Goal: Find specific page/section: Find specific page/section

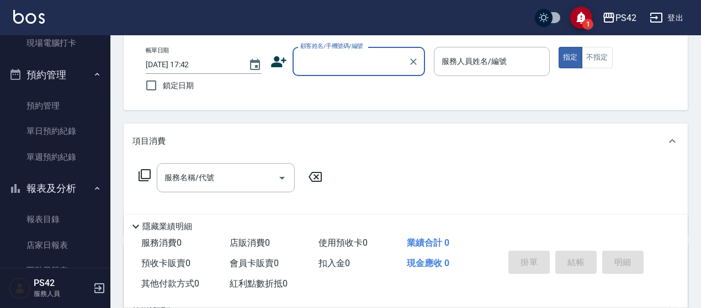
scroll to position [276, 0]
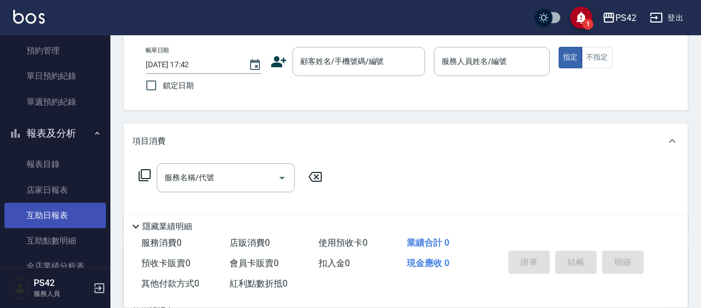
click at [60, 209] on link "互助日報表" at bounding box center [55, 215] width 102 height 25
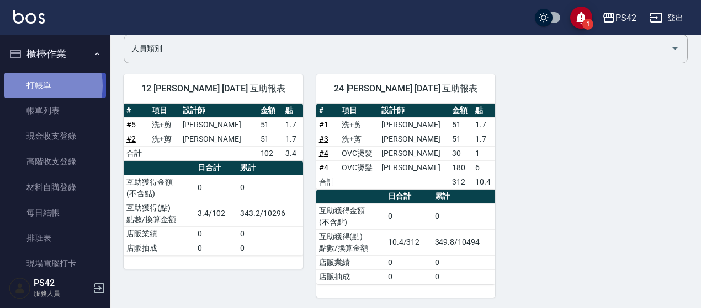
click at [43, 86] on link "打帳單" at bounding box center [55, 85] width 102 height 25
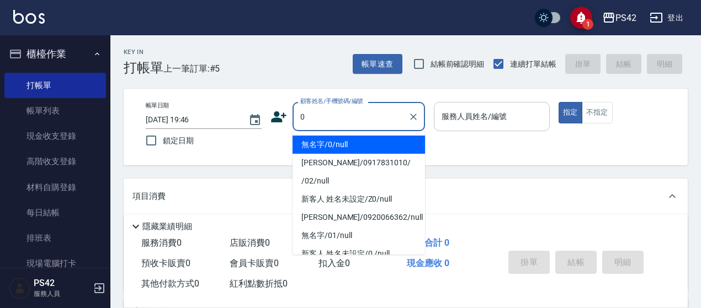
type input "無名字/0/null"
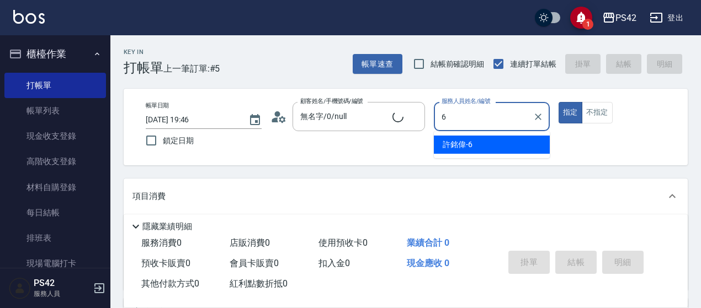
type input "[PERSON_NAME]-6"
type button "true"
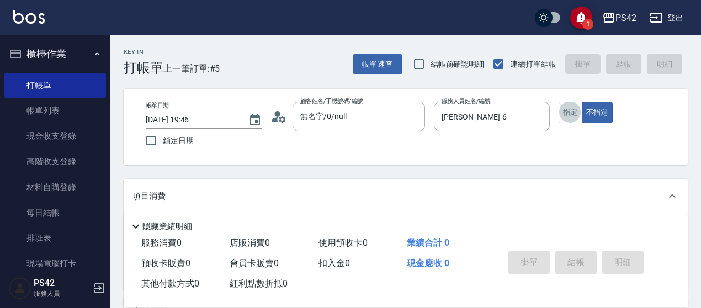
scroll to position [55, 0]
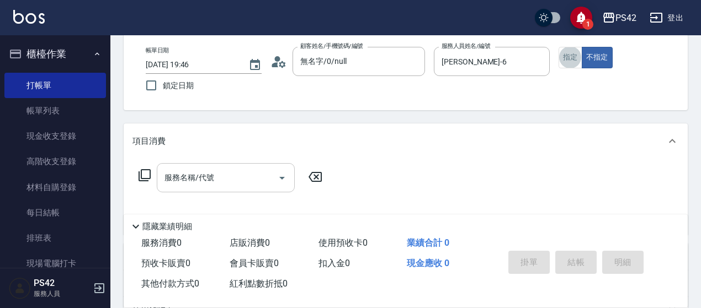
click at [214, 179] on input "服務名稱/代號" at bounding box center [217, 177] width 111 height 19
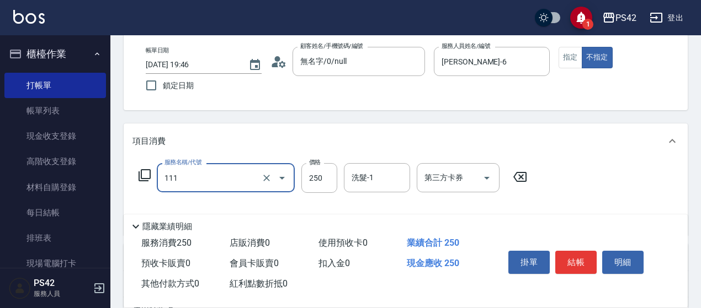
type input "200(111)"
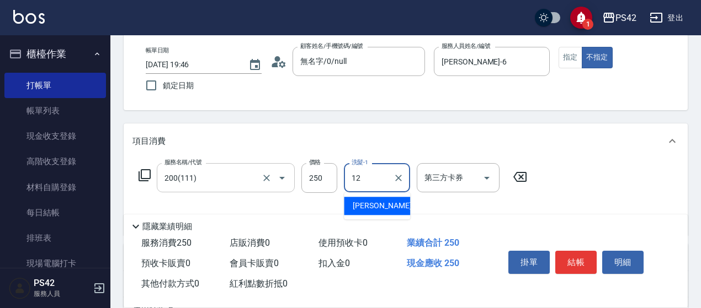
type input "[PERSON_NAME]-12"
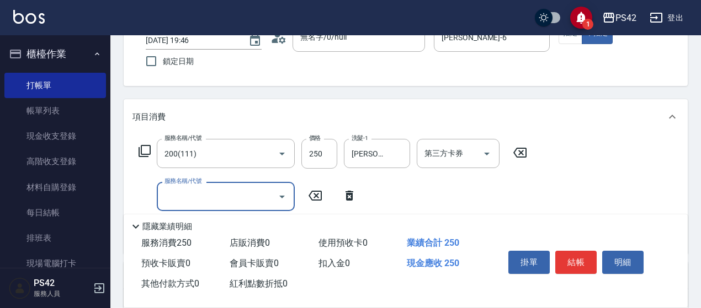
scroll to position [110, 0]
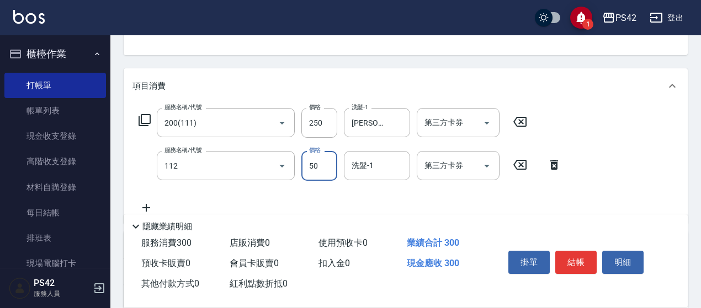
type input "精油50(112)"
type input "1"
click at [576, 264] on button "結帳" at bounding box center [575, 262] width 41 height 23
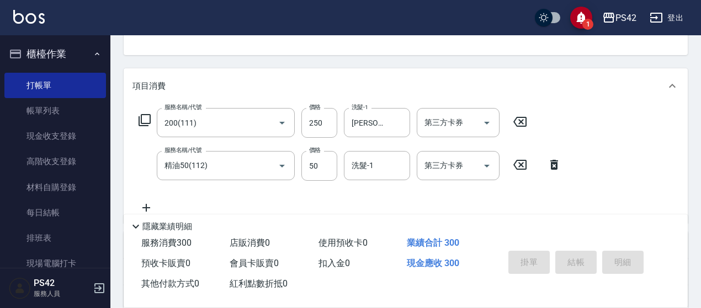
type input "[DATE] 19:49"
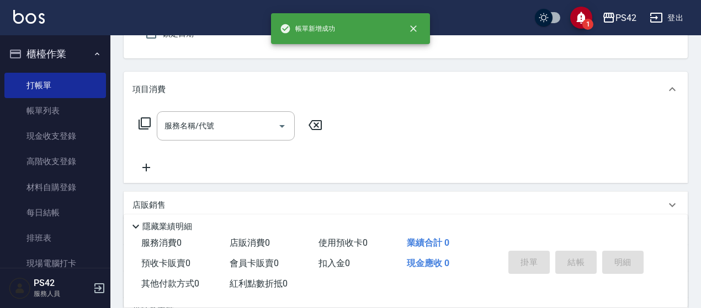
type input "無名字/0/null"
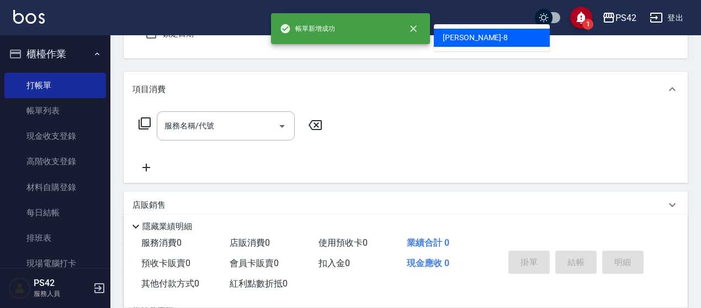
type input "[PERSON_NAME]-8"
type button "false"
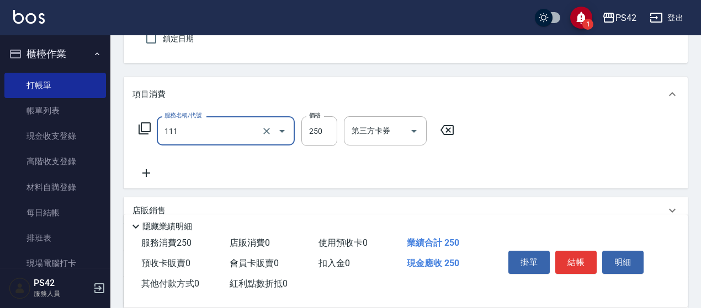
type input "200(111)"
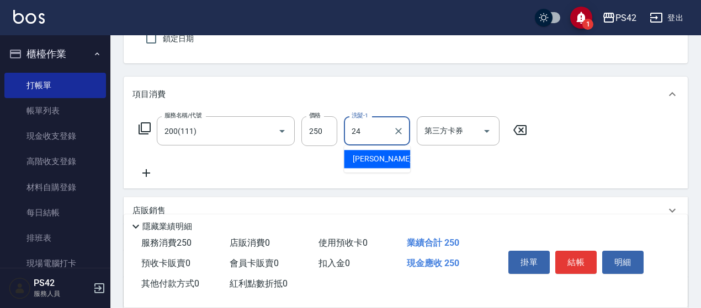
type input "[PERSON_NAME]-24"
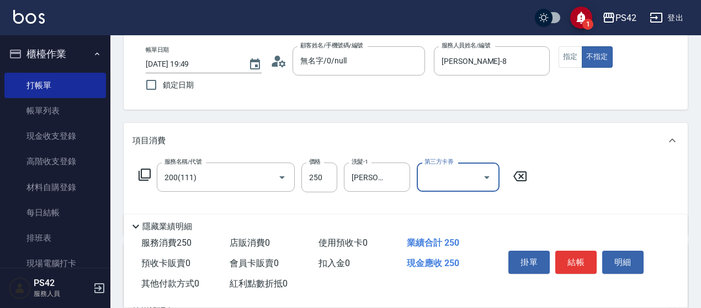
scroll to position [0, 0]
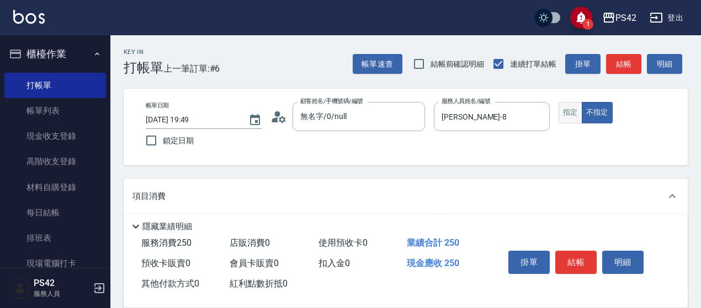
click at [565, 115] on button "指定" at bounding box center [570, 113] width 24 height 22
click at [580, 258] on button "結帳" at bounding box center [575, 262] width 41 height 23
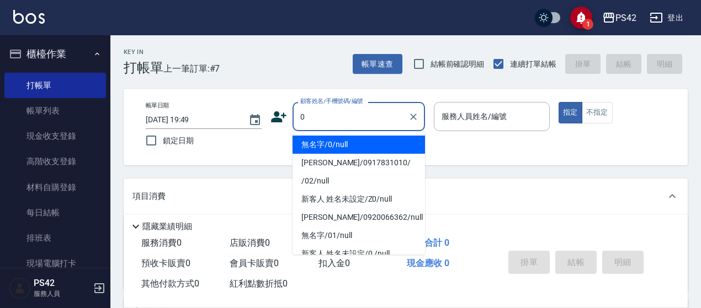
type input "無名字/0/null"
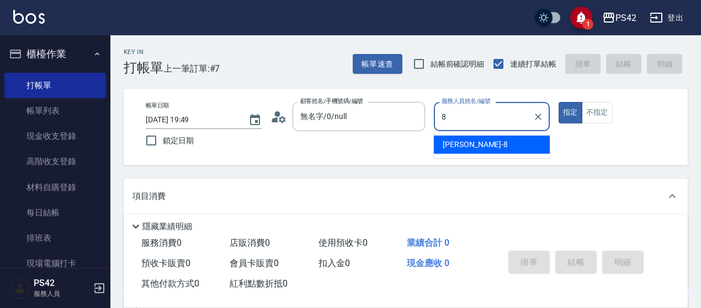
type input "[PERSON_NAME]-8"
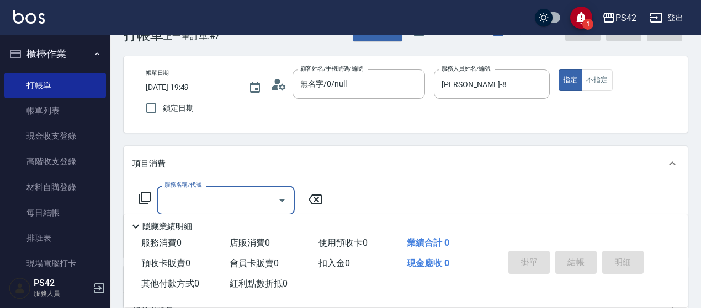
scroll to position [55, 0]
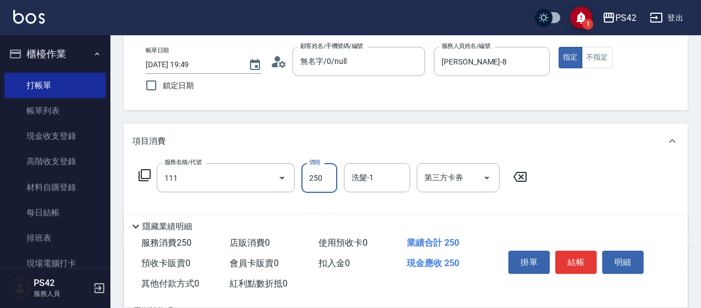
type input "200(111)"
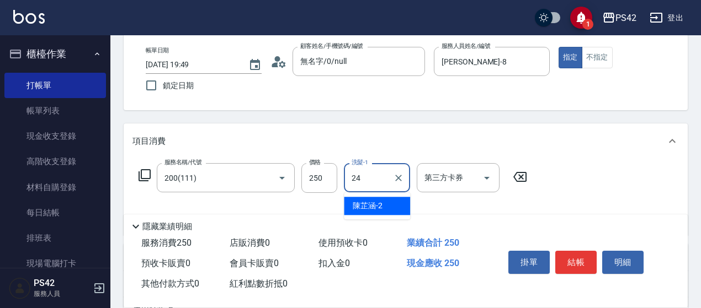
type input "[PERSON_NAME]-24"
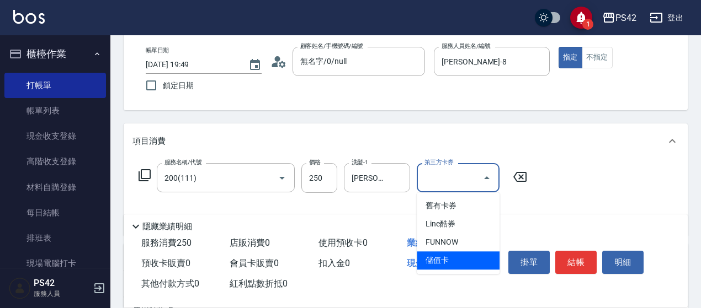
type input "儲值卡"
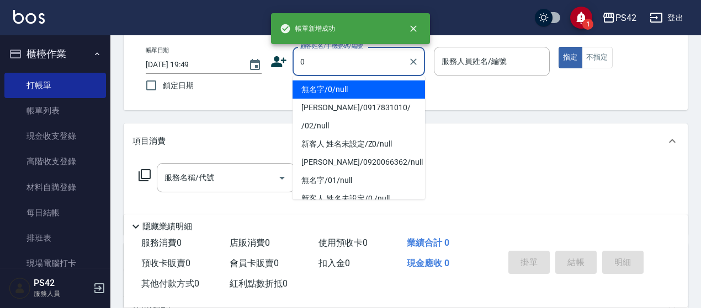
type input "無名字/0/null"
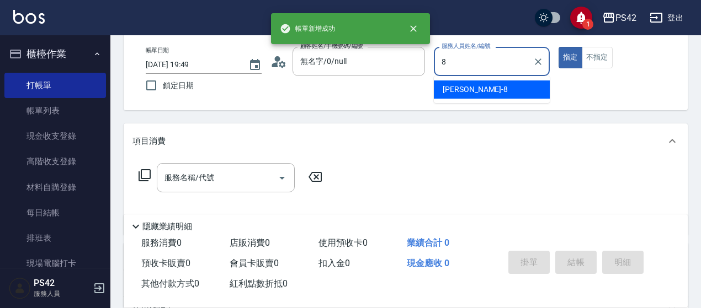
type input "[PERSON_NAME]-8"
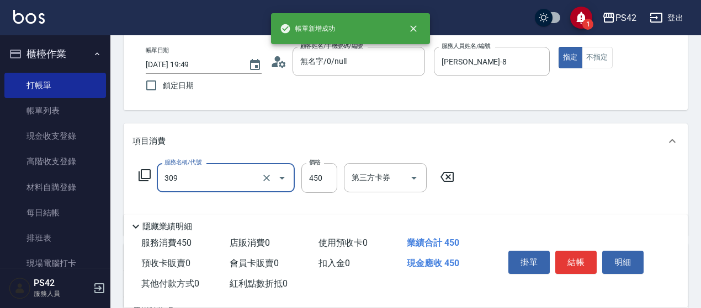
type input "洗+剪(309)"
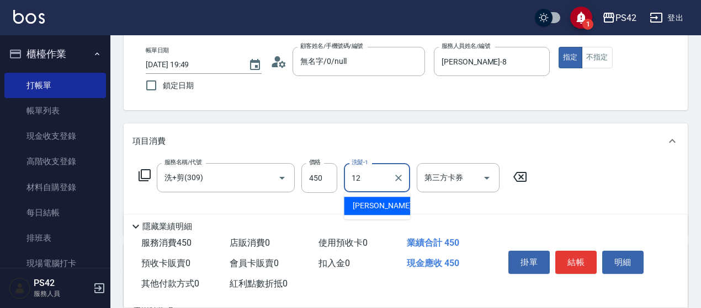
type input "[PERSON_NAME]-12"
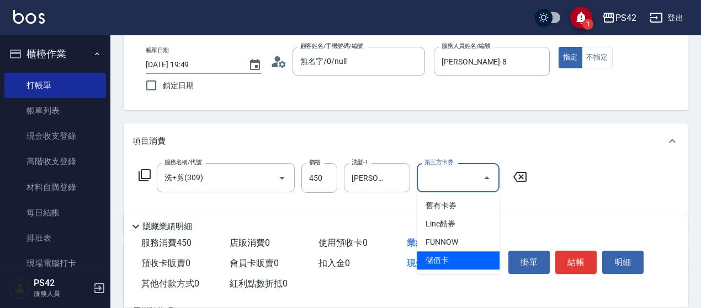
type input "儲值卡"
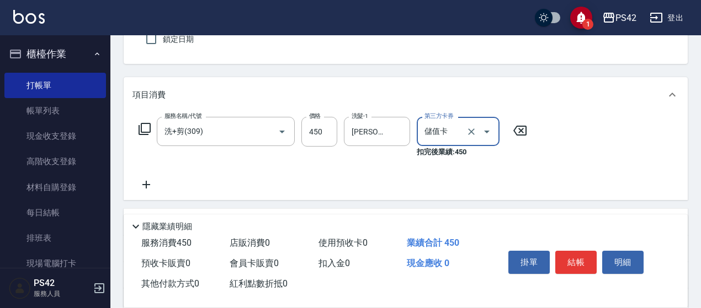
scroll to position [166, 0]
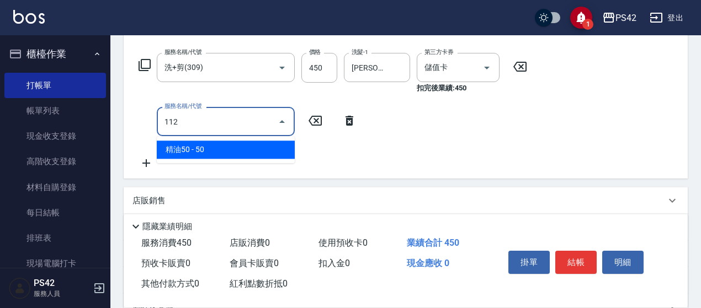
type input "精油50(112)"
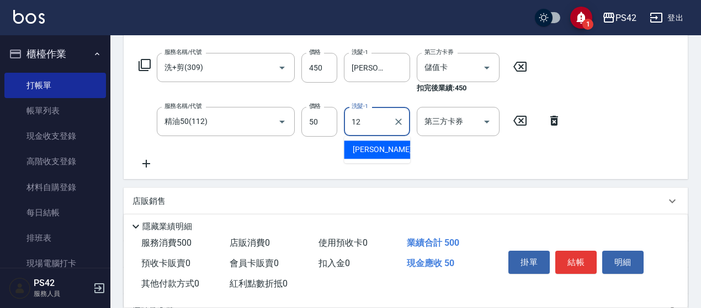
type input "[PERSON_NAME]-12"
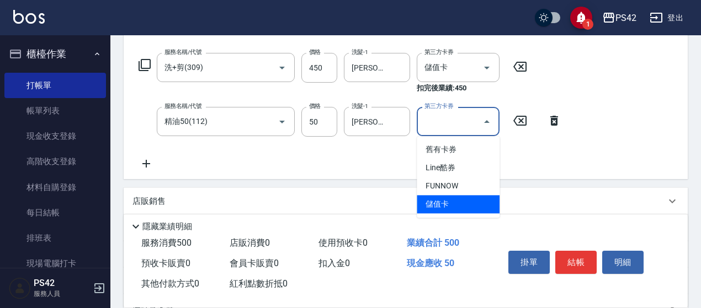
type input "儲值卡"
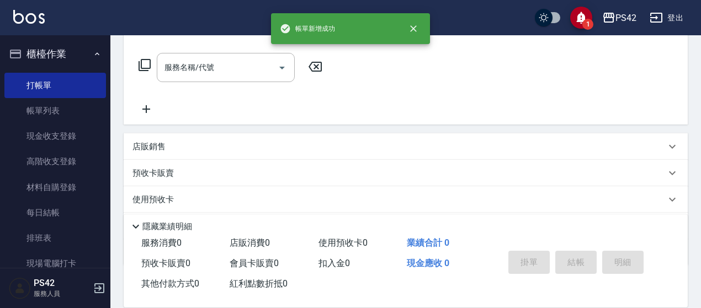
scroll to position [0, 0]
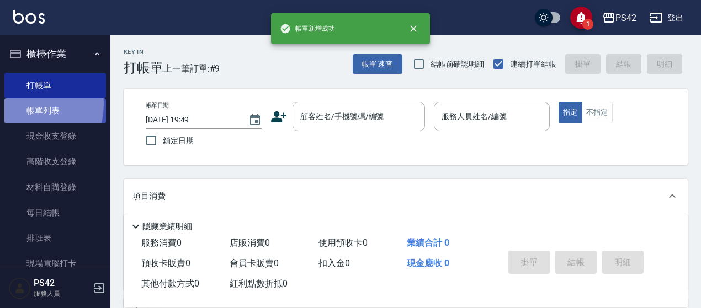
click at [29, 105] on link "帳單列表" at bounding box center [55, 110] width 102 height 25
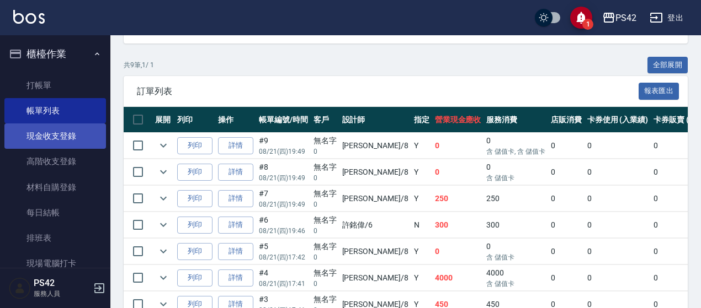
scroll to position [166, 0]
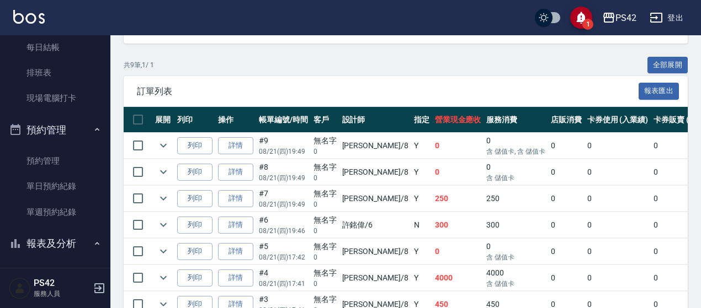
click at [93, 133] on icon "button" at bounding box center [97, 129] width 9 height 9
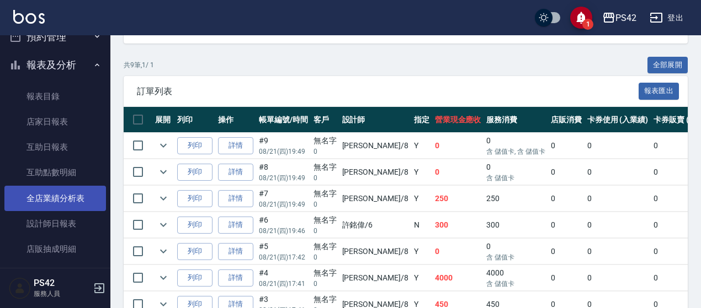
scroll to position [276, 0]
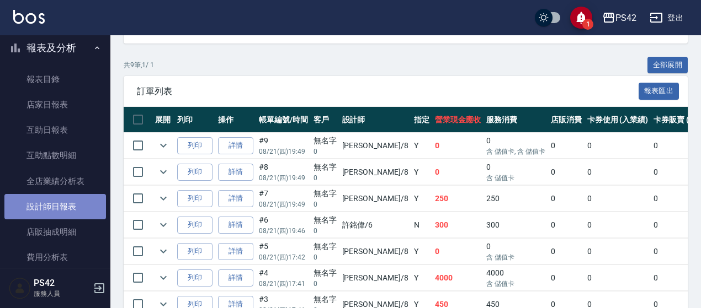
click at [74, 208] on link "設計師日報表" at bounding box center [55, 206] width 102 height 25
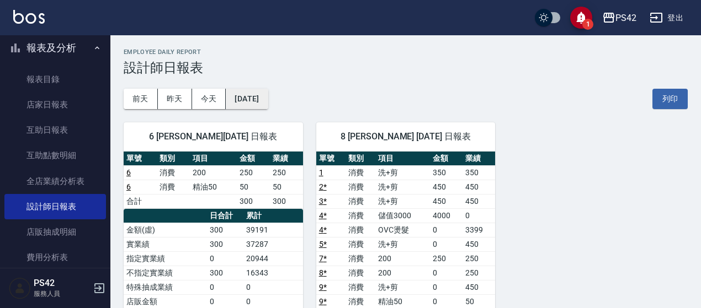
click at [268, 100] on button "[DATE]" at bounding box center [247, 99] width 42 height 20
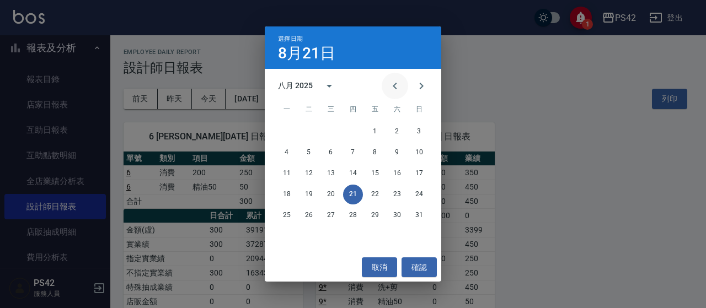
click at [392, 88] on icon "Previous month" at bounding box center [394, 85] width 13 height 13
click at [286, 194] on button "21" at bounding box center [287, 195] width 20 height 20
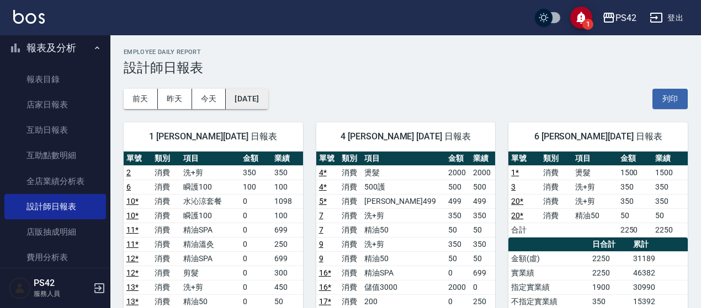
click at [268, 101] on button "[DATE]" at bounding box center [247, 99] width 42 height 20
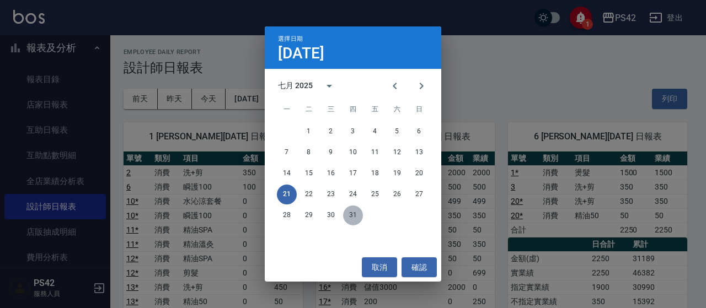
click at [359, 217] on button "31" at bounding box center [353, 216] width 20 height 20
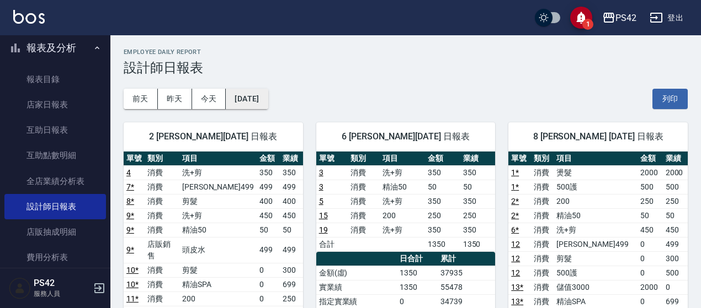
click at [268, 102] on button "[DATE]" at bounding box center [247, 99] width 42 height 20
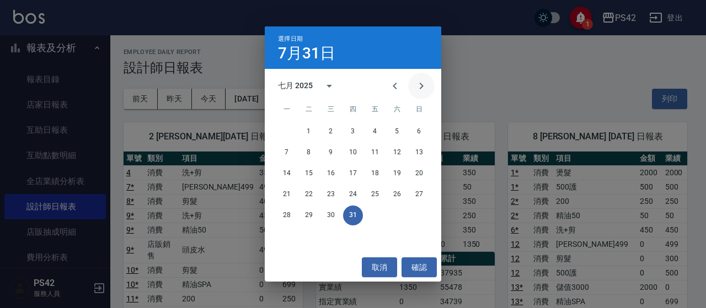
click at [423, 87] on icon "Next month" at bounding box center [421, 85] width 13 height 13
click at [353, 191] on button "21" at bounding box center [353, 195] width 20 height 20
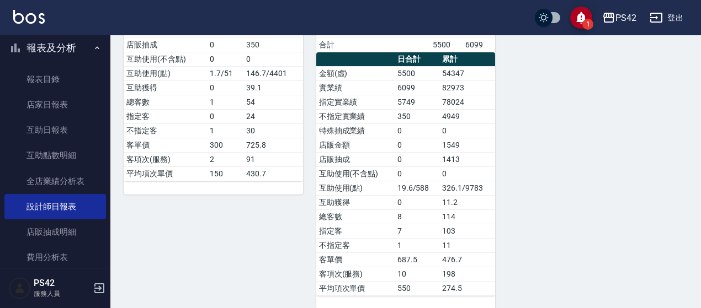
scroll to position [276, 0]
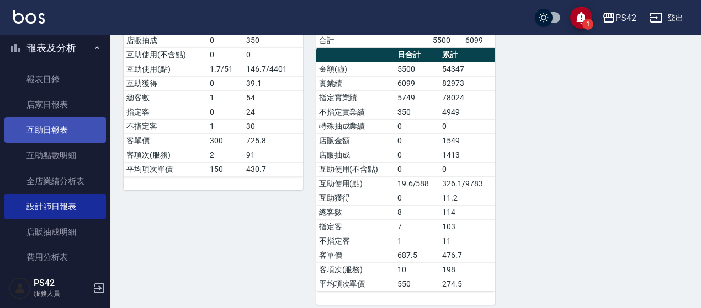
click at [50, 130] on link "互助日報表" at bounding box center [55, 130] width 102 height 25
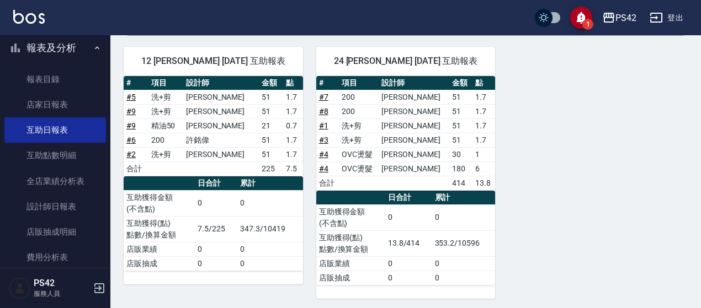
scroll to position [116, 0]
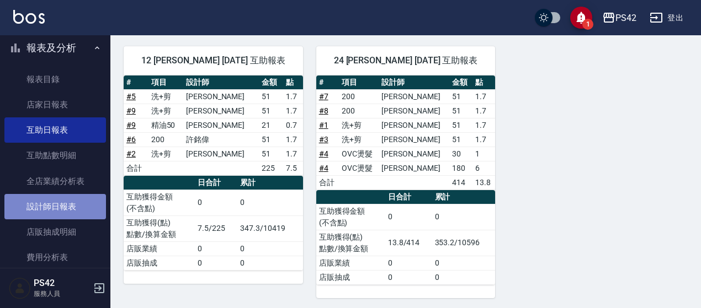
click at [69, 209] on link "設計師日報表" at bounding box center [55, 206] width 102 height 25
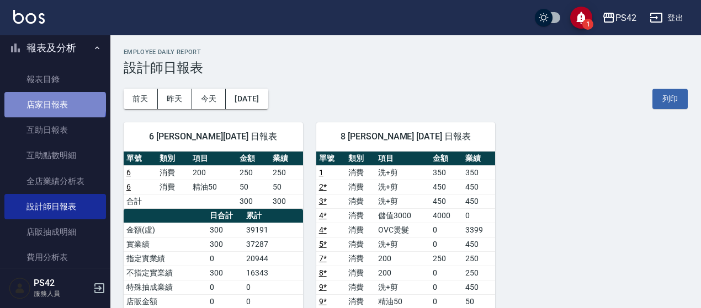
click at [54, 103] on link "店家日報表" at bounding box center [55, 104] width 102 height 25
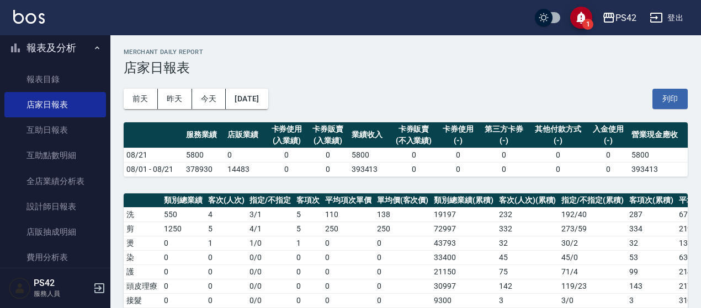
click at [268, 99] on button "[DATE]" at bounding box center [247, 99] width 42 height 20
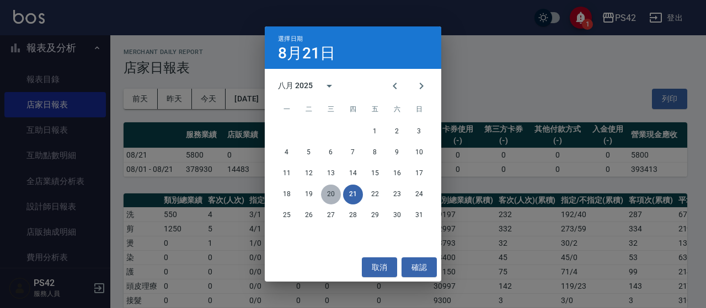
click at [330, 196] on button "20" at bounding box center [331, 195] width 20 height 20
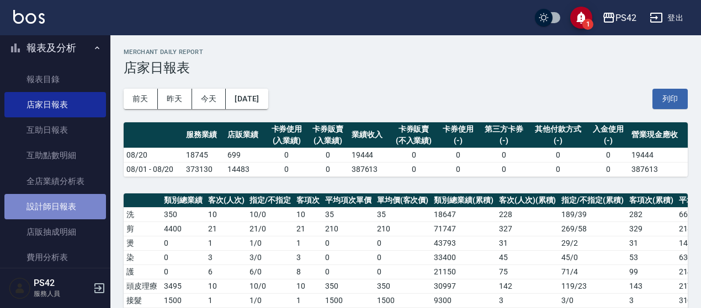
click at [74, 207] on link "設計師日報表" at bounding box center [55, 206] width 102 height 25
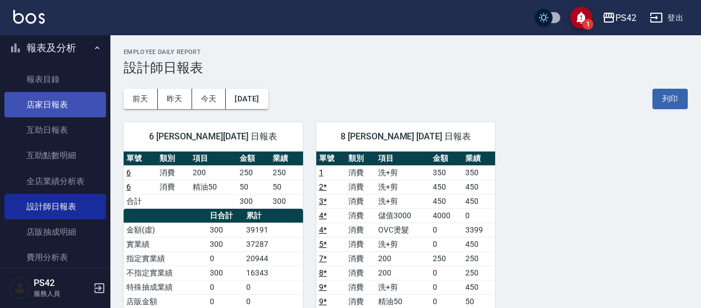
click at [57, 105] on link "店家日報表" at bounding box center [55, 104] width 102 height 25
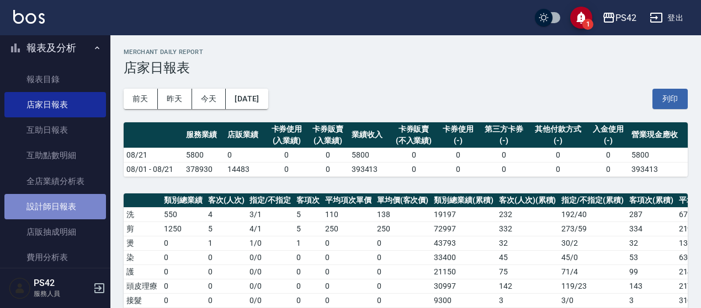
click at [88, 210] on link "設計師日報表" at bounding box center [55, 206] width 102 height 25
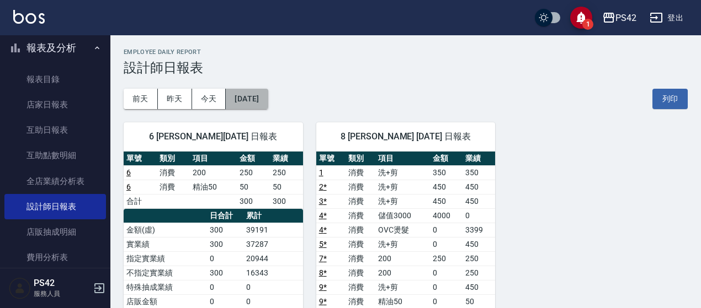
click at [253, 94] on button "[DATE]" at bounding box center [247, 99] width 42 height 20
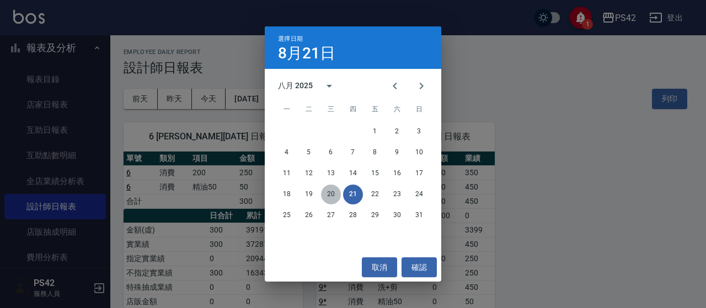
click at [334, 197] on button "20" at bounding box center [331, 195] width 20 height 20
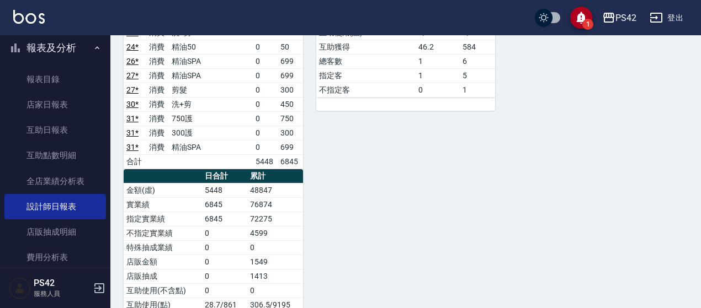
scroll to position [828, 0]
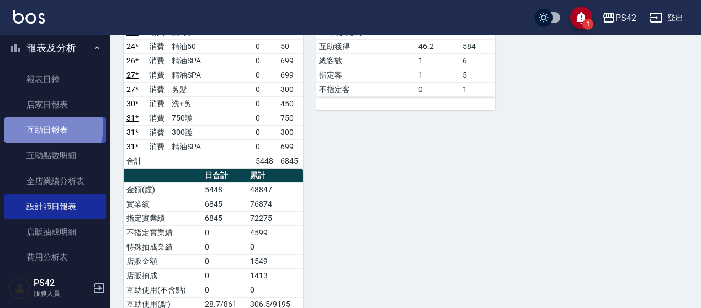
click at [47, 127] on link "互助日報表" at bounding box center [55, 130] width 102 height 25
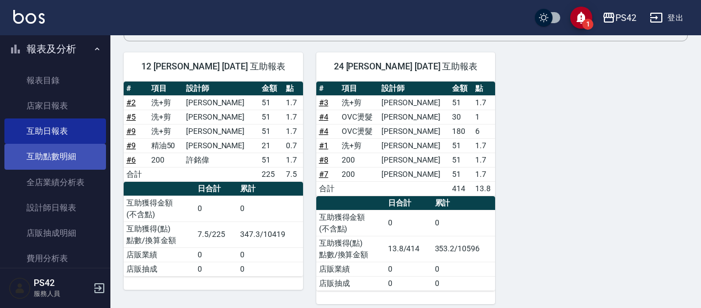
scroll to position [276, 0]
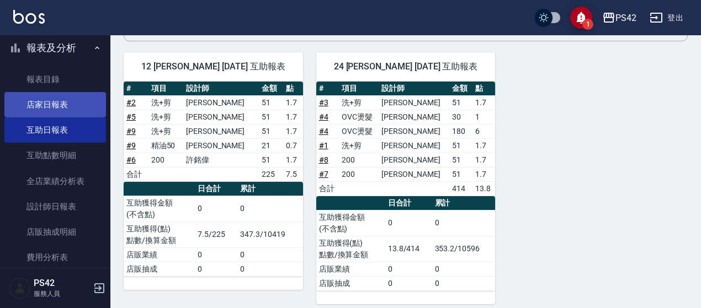
click at [57, 102] on link "店家日報表" at bounding box center [55, 104] width 102 height 25
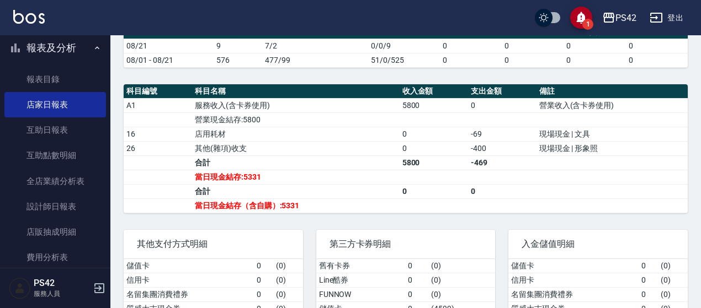
scroll to position [331, 0]
